Goal: Information Seeking & Learning: Learn about a topic

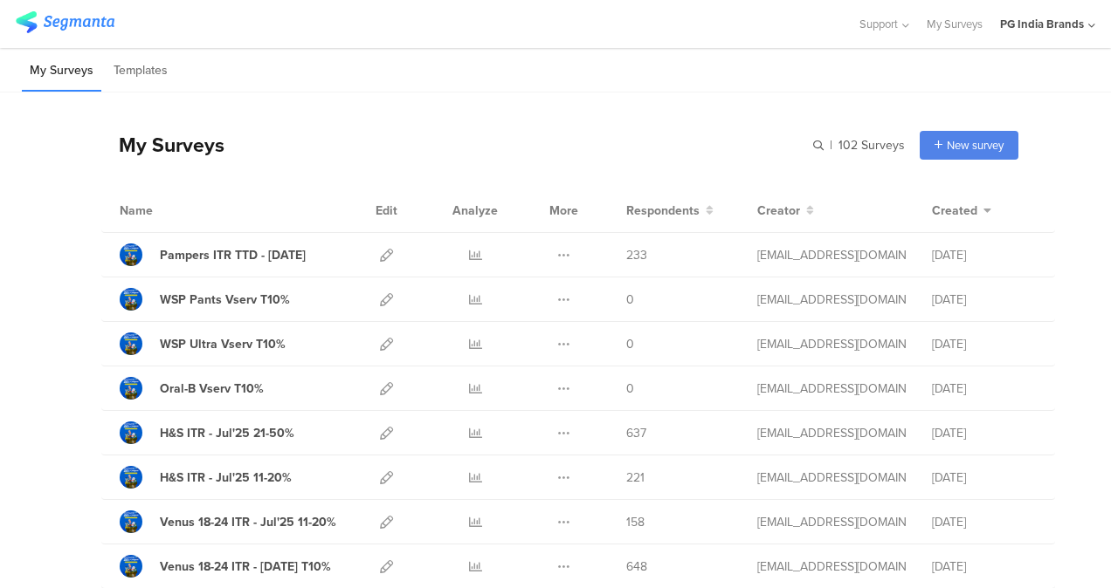
scroll to position [168, 0]
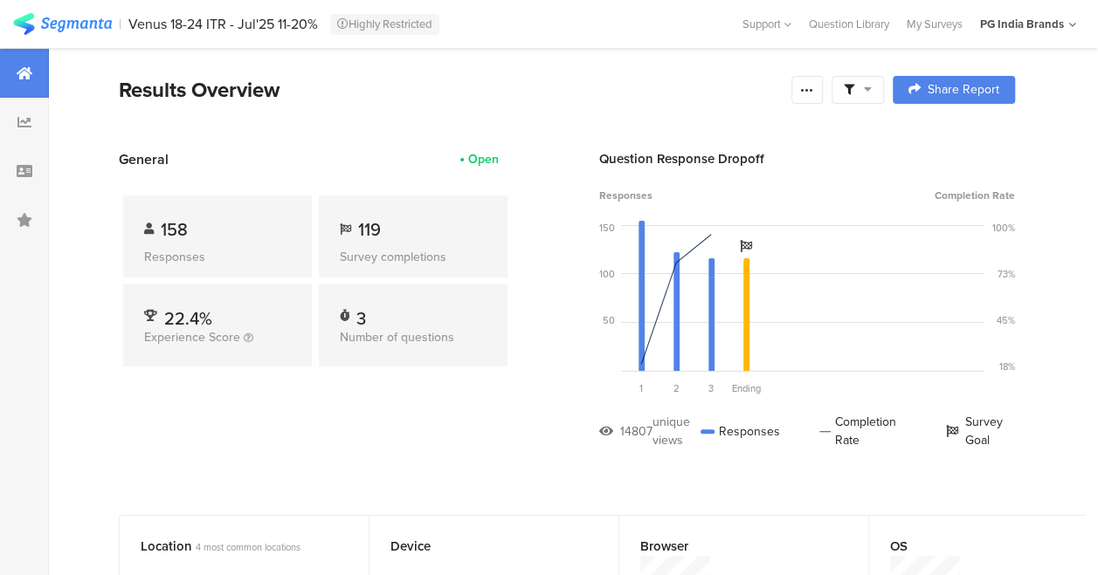
click at [91, 24] on img at bounding box center [62, 24] width 99 height 22
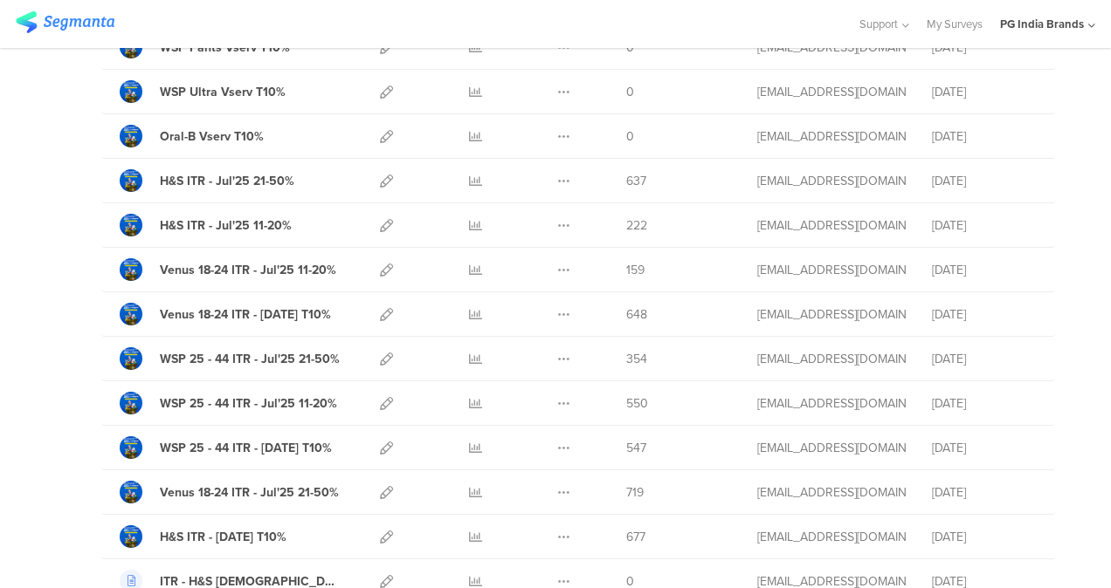
scroll to position [255, 0]
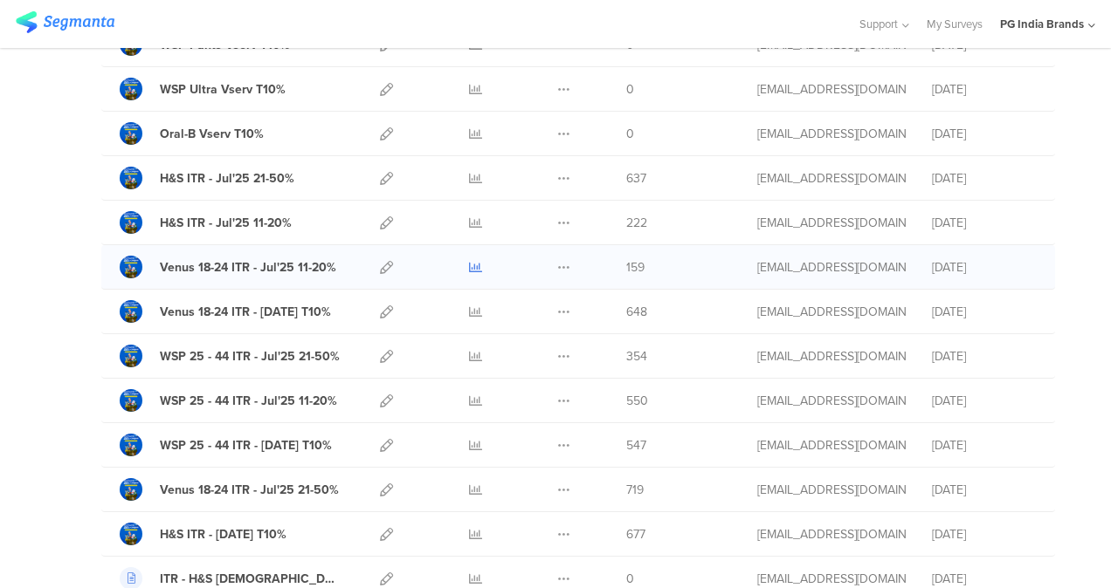
click at [469, 261] on icon at bounding box center [475, 267] width 13 height 13
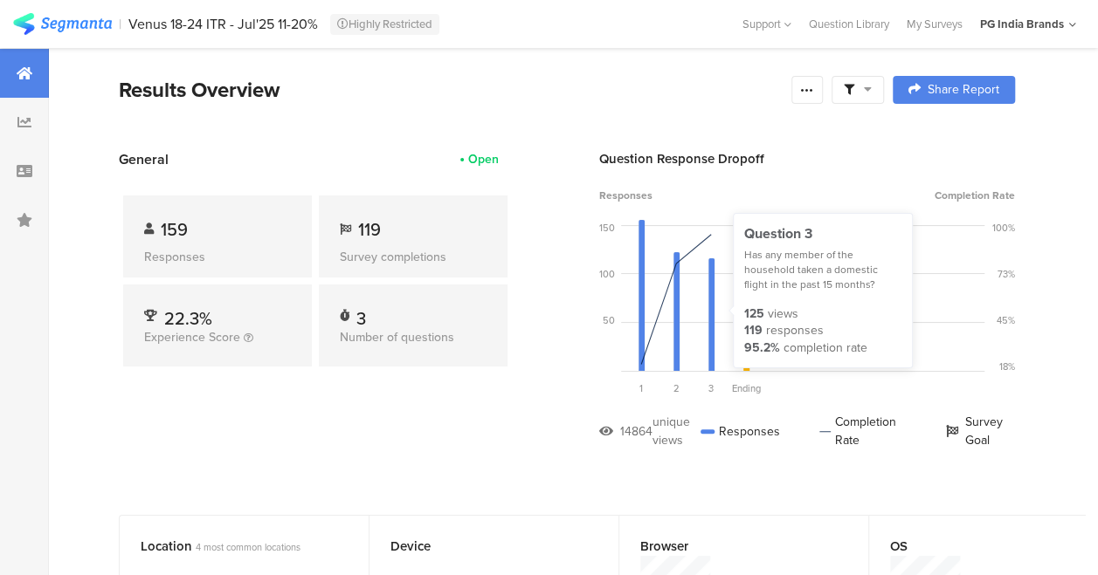
click at [709, 271] on div at bounding box center [711, 314] width 6 height 113
